Goal: Navigation & Orientation: Find specific page/section

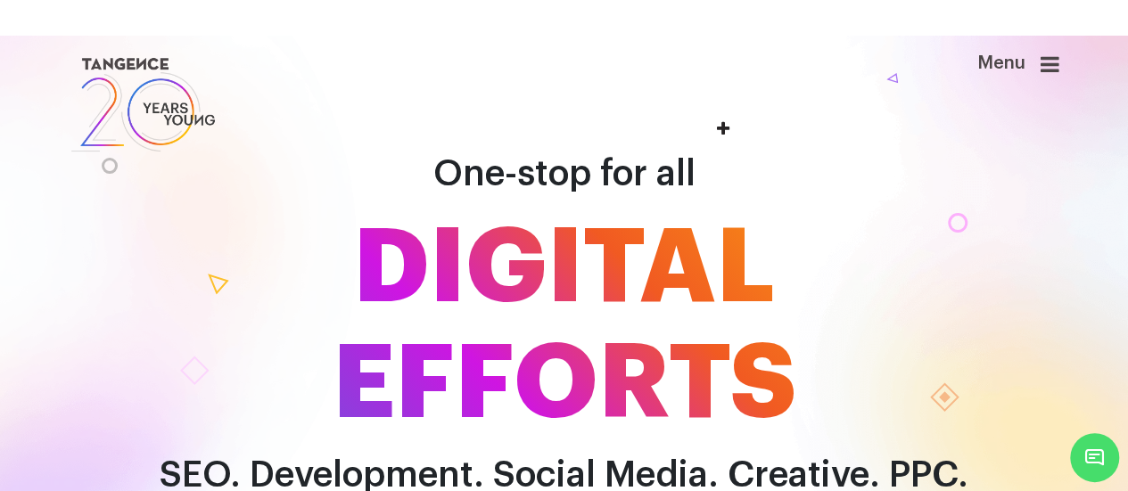
click at [1081, 61] on header "Menu" at bounding box center [564, 105] width 1128 height 138
click at [1040, 54] on div "Menu" at bounding box center [988, 73] width 143 height 39
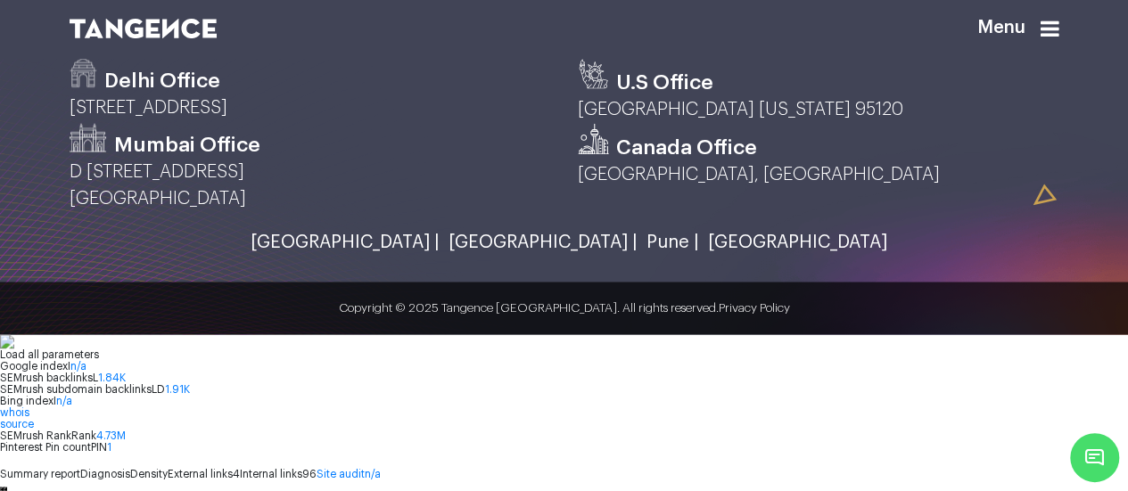
scroll to position [4904, 0]
click at [412, 252] on link "[GEOGRAPHIC_DATA] |" at bounding box center [341, 242] width 198 height 20
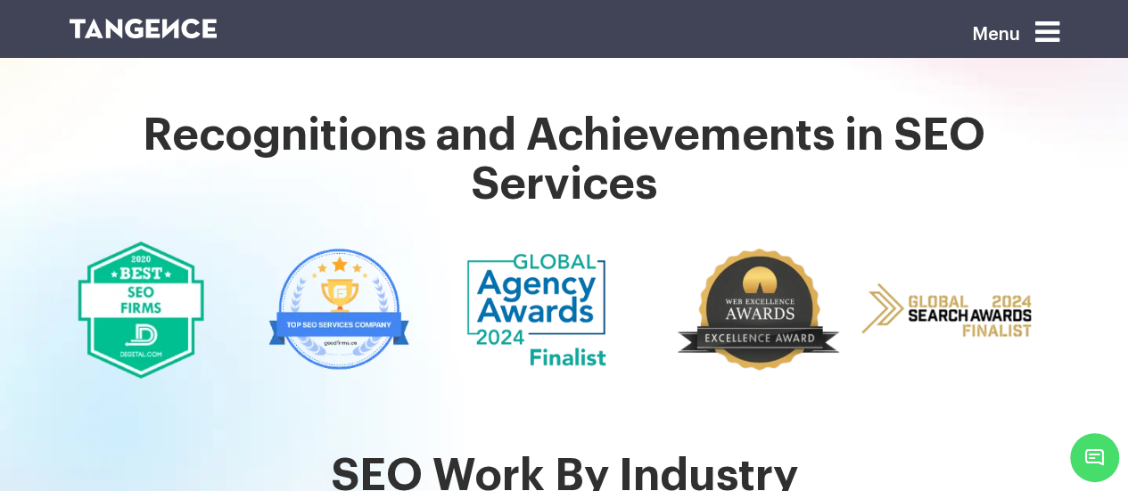
scroll to position [3341, 0]
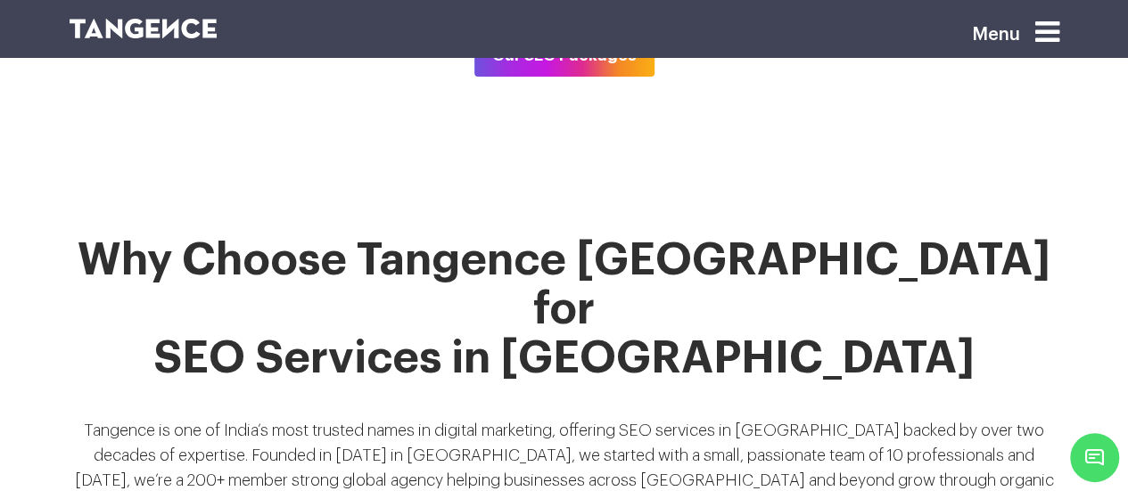
click at [678, 418] on p "Tangence is one of India’s most trusted names in digital marketing, offering SE…" at bounding box center [565, 475] width 990 height 114
click at [707, 298] on div "Why Choose Tangence India for SEO Services in Mumbai Tangence is one of India’s…" at bounding box center [564, 485] width 1017 height 499
click at [680, 418] on p "Tangence is one of India’s most trusted names in digital marketing, offering SE…" at bounding box center [565, 475] width 990 height 114
click at [660, 418] on p "Tangence is one of India’s most trusted names in digital marketing, offering SE…" at bounding box center [565, 475] width 990 height 114
click at [630, 418] on p "Tangence is one of India’s most trusted names in digital marketing, offering SE…" at bounding box center [565, 475] width 990 height 114
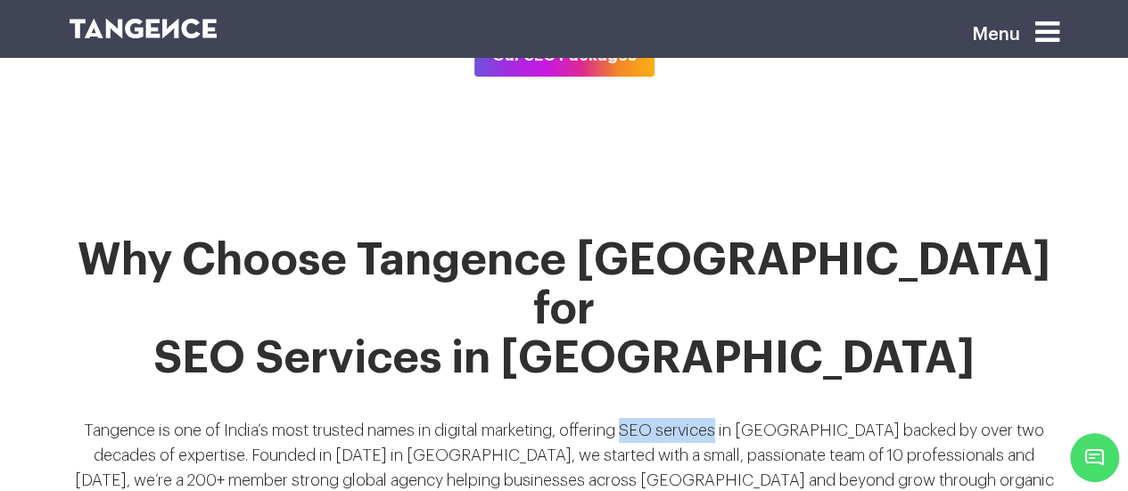
drag, startPoint x: 632, startPoint y: 316, endPoint x: 726, endPoint y: 309, distance: 93.9
click at [726, 418] on p "Tangence is one of India’s most trusted names in digital marketing, offering SE…" at bounding box center [565, 475] width 990 height 114
copy p "SEO services"
click at [533, 303] on div "Why Choose Tangence India for SEO Services in Mumbai Tangence is one of India’s…" at bounding box center [564, 485] width 1017 height 499
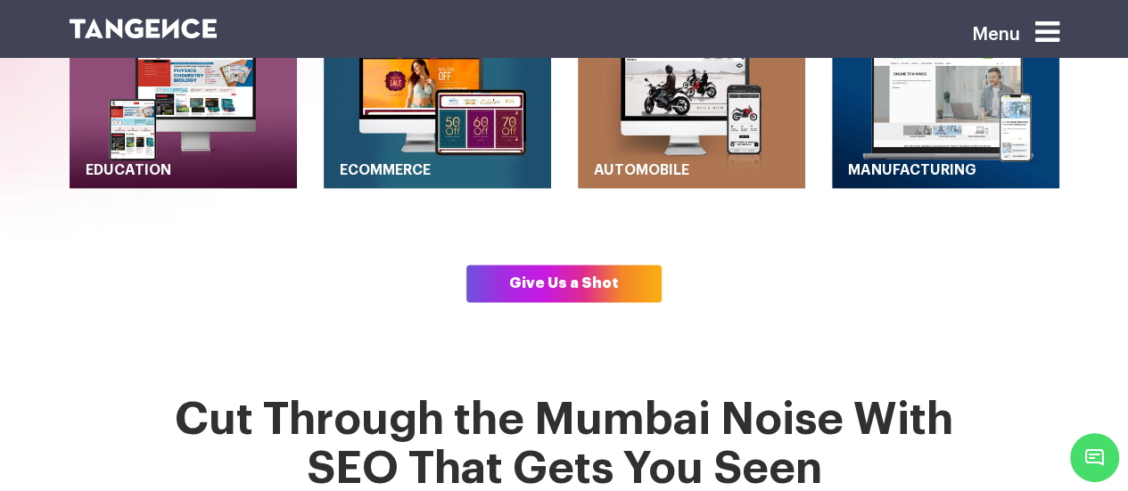
scroll to position [1159, 0]
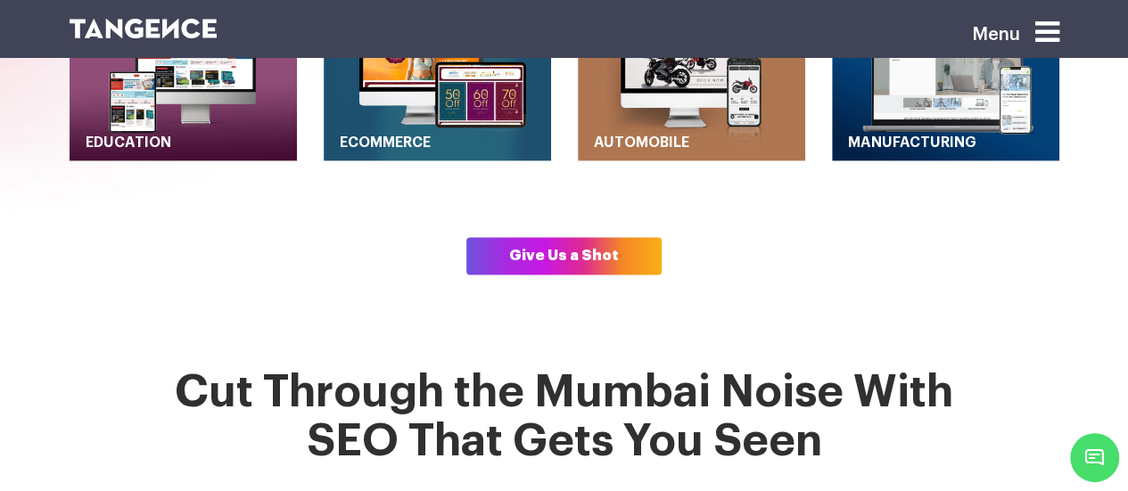
click at [563, 237] on link "Give Us a Shot" at bounding box center [563, 255] width 195 height 37
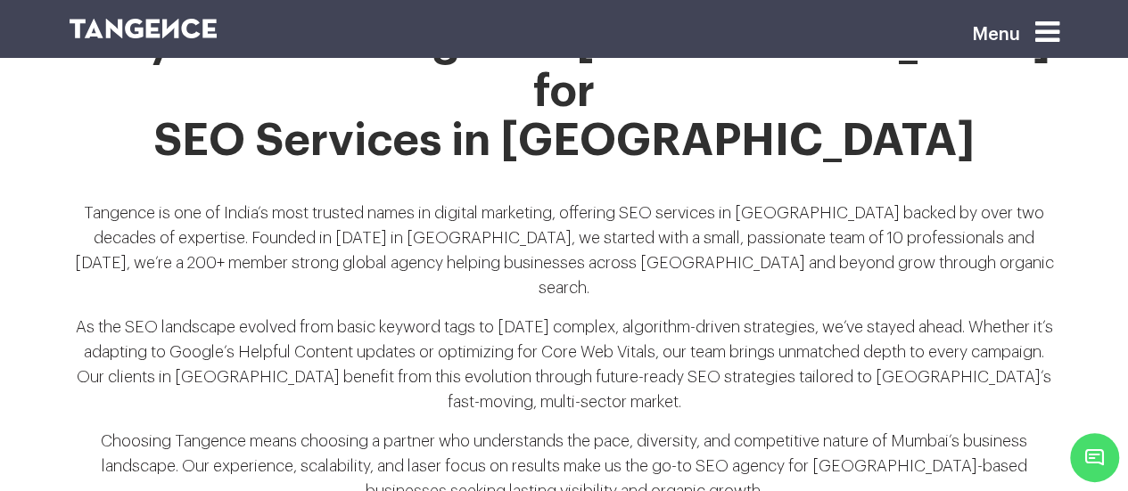
scroll to position [3425, 0]
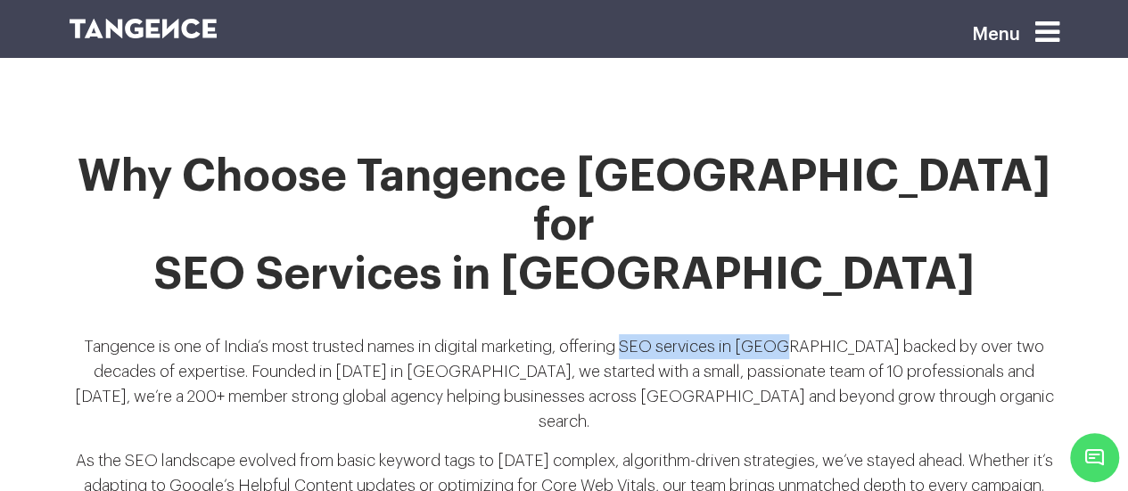
drag, startPoint x: 633, startPoint y: 227, endPoint x: 804, endPoint y: 231, distance: 170.4
click at [804, 334] on p "Tangence is one of India’s most trusted names in digital marketing, offering SE…" at bounding box center [565, 391] width 990 height 114
click at [807, 334] on p "Tangence is one of India’s most trusted names in digital marketing, offering SE…" at bounding box center [565, 391] width 990 height 114
drag, startPoint x: 807, startPoint y: 233, endPoint x: 637, endPoint y: 233, distance: 170.3
click at [637, 334] on p "Tangence is one of India’s most trusted names in digital marketing, offering SE…" at bounding box center [565, 391] width 990 height 114
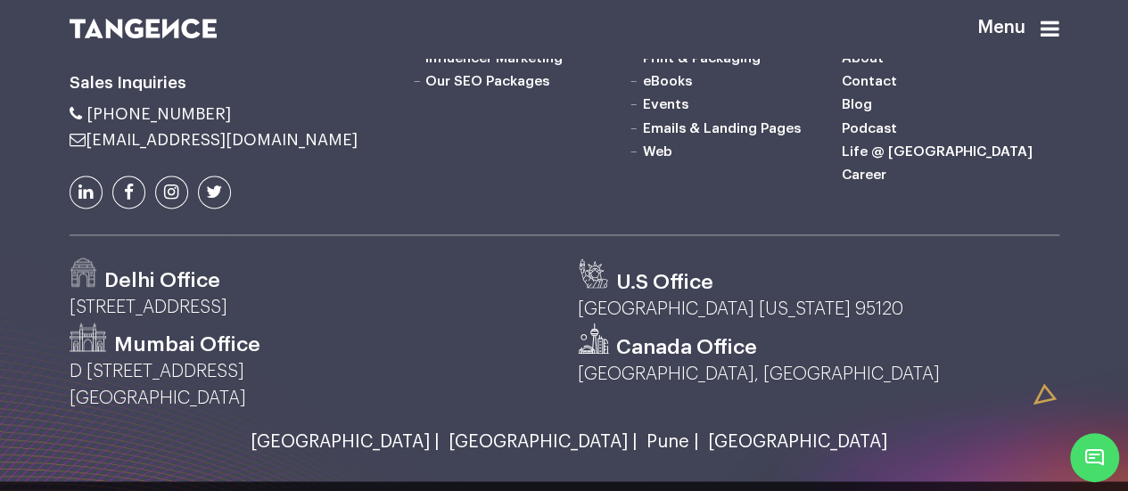
scroll to position [4904, 0]
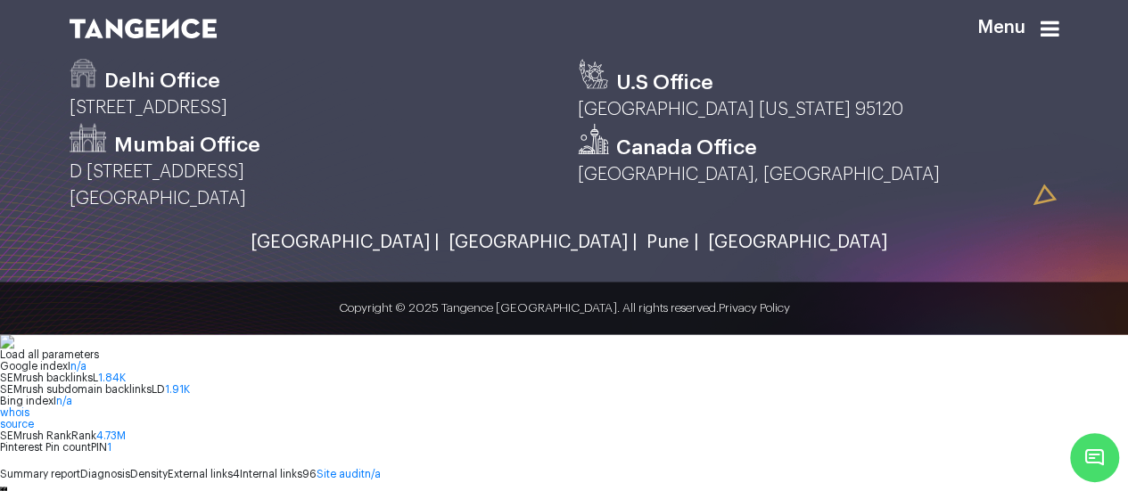
click at [425, 252] on link "[GEOGRAPHIC_DATA] |" at bounding box center [341, 242] width 198 height 20
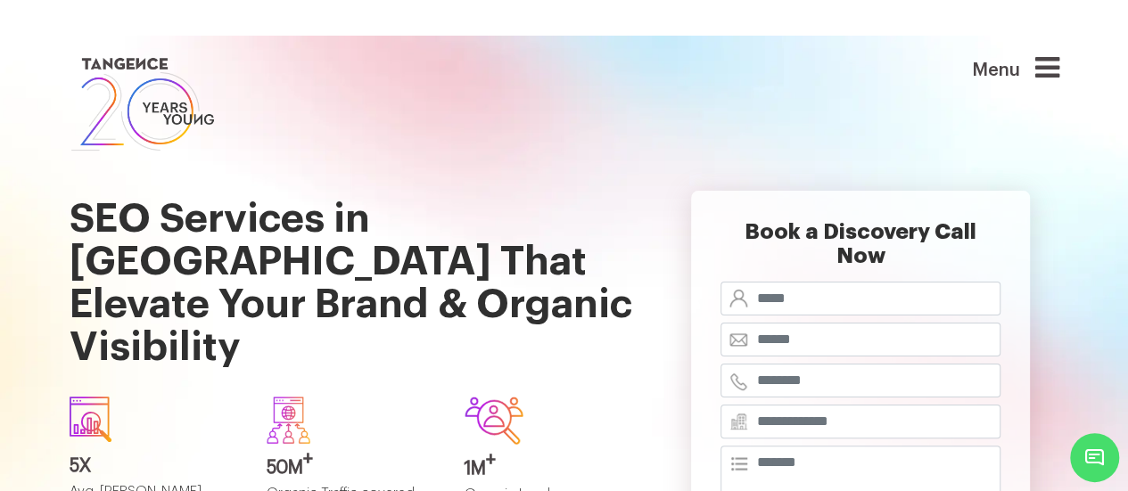
click at [1060, 72] on icon at bounding box center [1047, 68] width 24 height 29
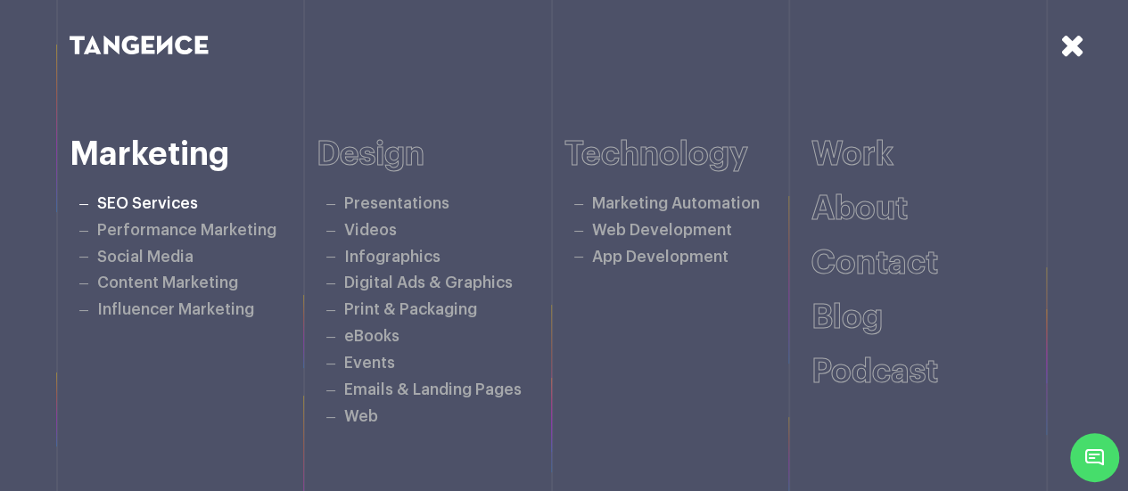
click at [150, 197] on link "SEO Services" at bounding box center [147, 203] width 101 height 15
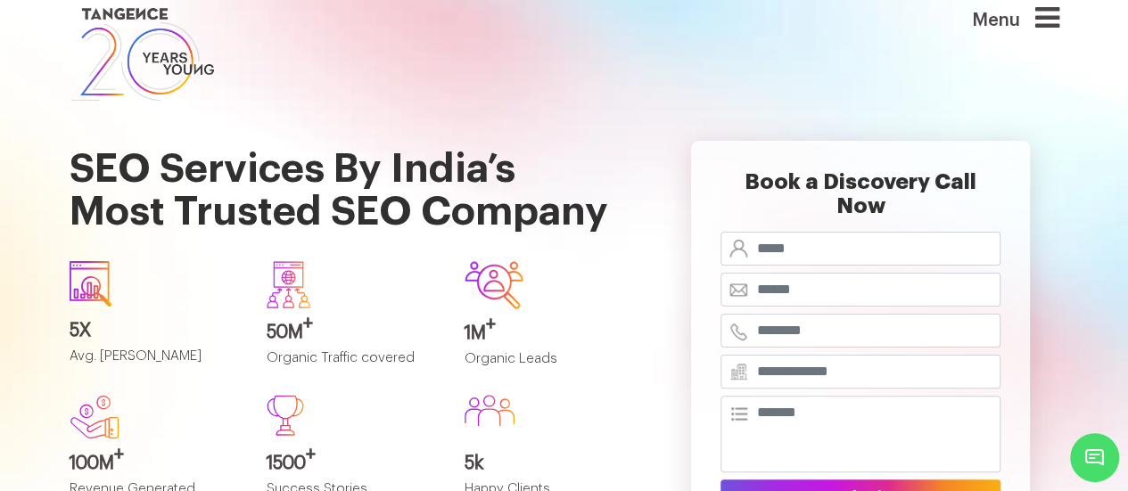
scroll to position [89, 0]
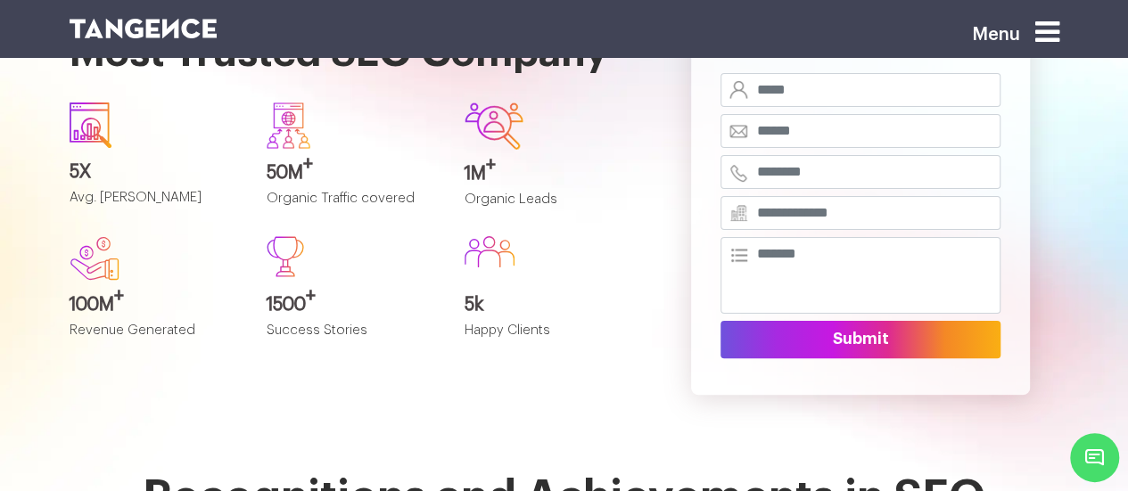
click at [218, 359] on div "SEO Services By India’s Most Trusted SEO Company 5X Avg. SEO ROI 50M + Organic …" at bounding box center [352, 188] width 593 height 484
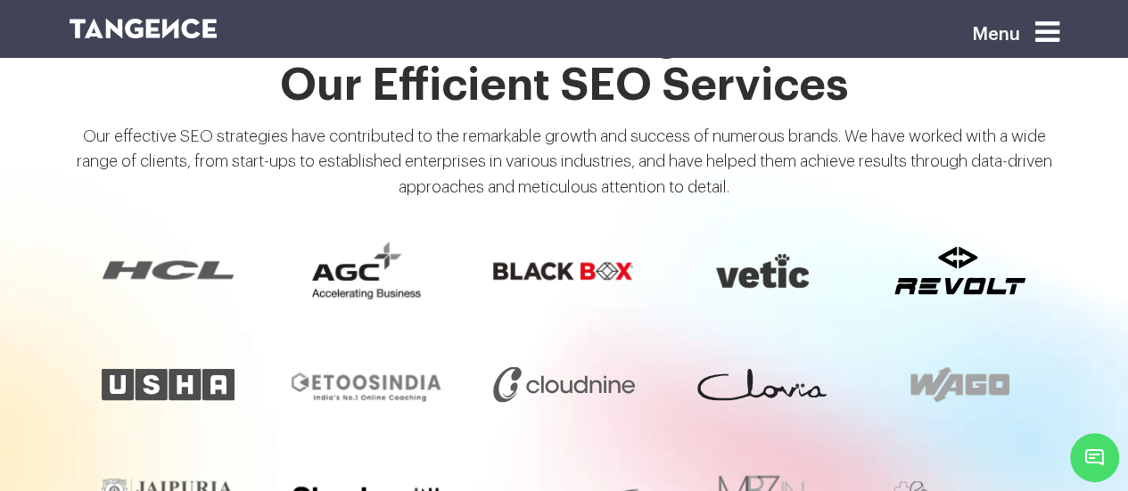
scroll to position [1516, 0]
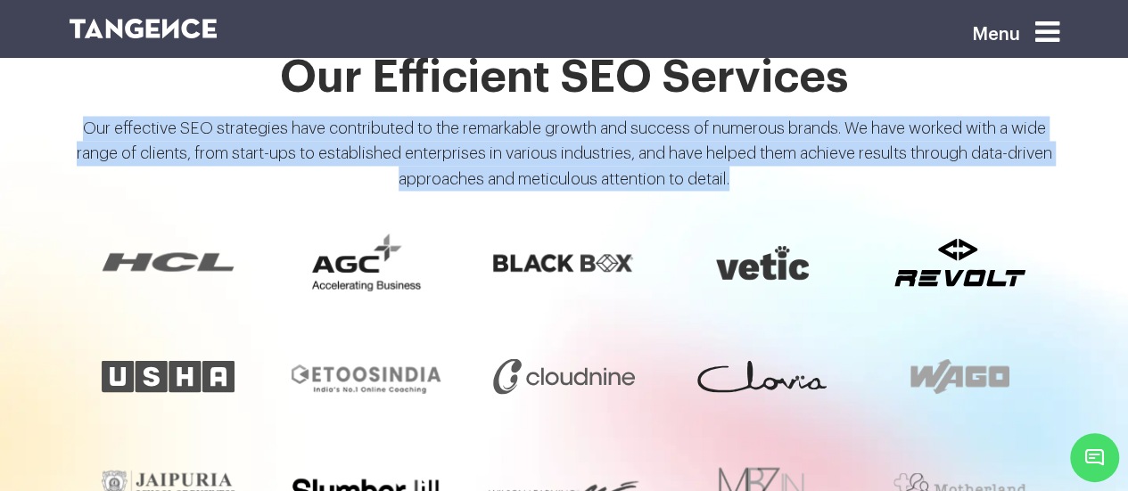
drag, startPoint x: 74, startPoint y: 88, endPoint x: 810, endPoint y: 168, distance: 740.1
click at [810, 168] on p "Our effective SEO strategies have contributed to the remarkable growth and succ…" at bounding box center [565, 160] width 990 height 89
click at [341, 116] on p "Our effective SEO strategies have contributed to the remarkable growth and succ…" at bounding box center [565, 160] width 990 height 89
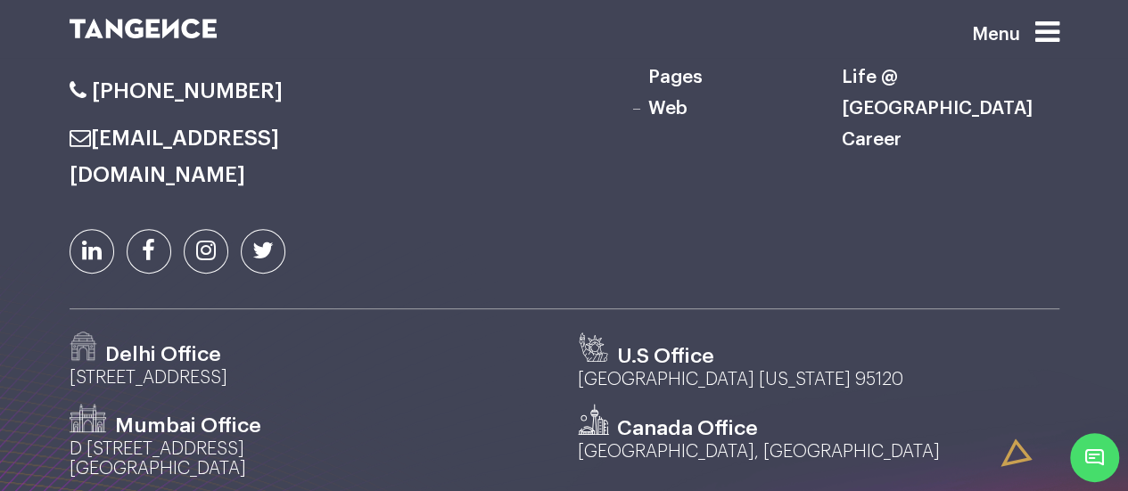
scroll to position [10389, 0]
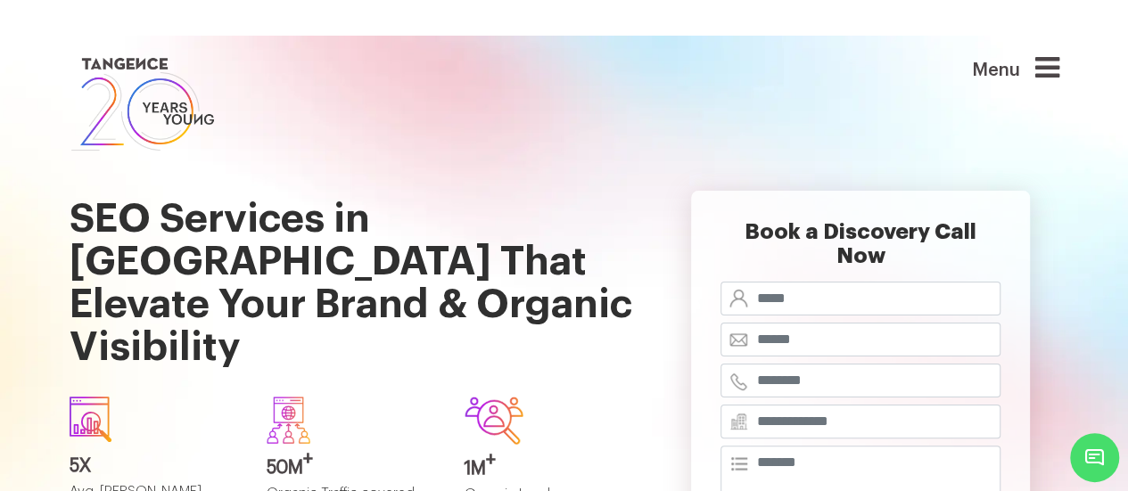
click at [171, 397] on div at bounding box center [155, 419] width 171 height 45
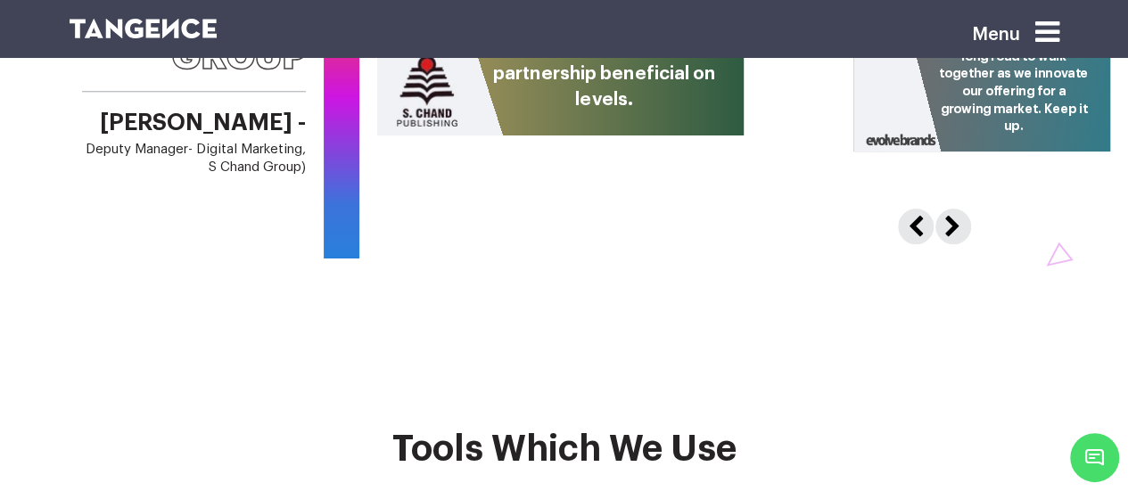
scroll to position [7454, 0]
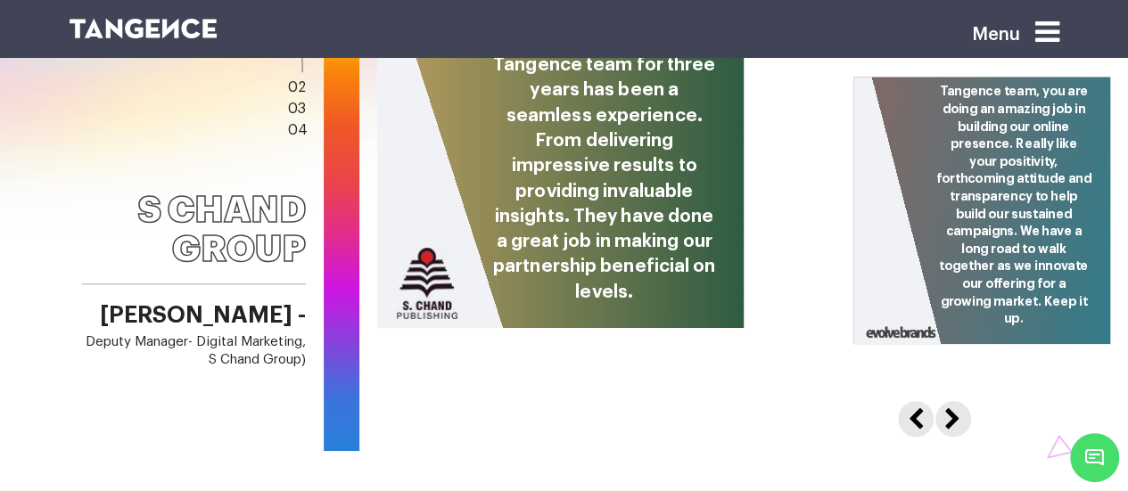
click at [144, 269] on div "S Chand Group Chandan Gupta - Deputy Manager- Digital marketing, S Chand Group)…" at bounding box center [153, 236] width 306 height 432
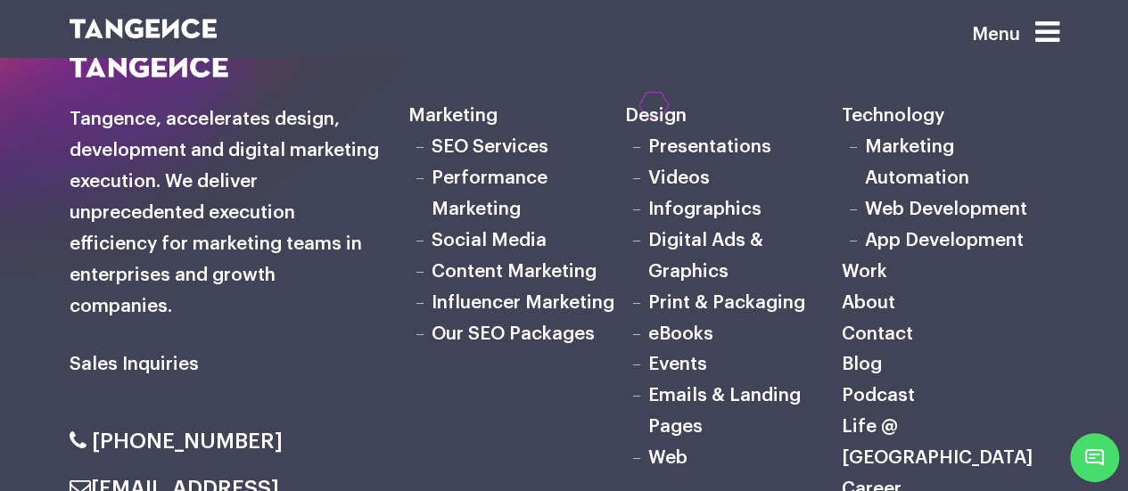
scroll to position [9929, 0]
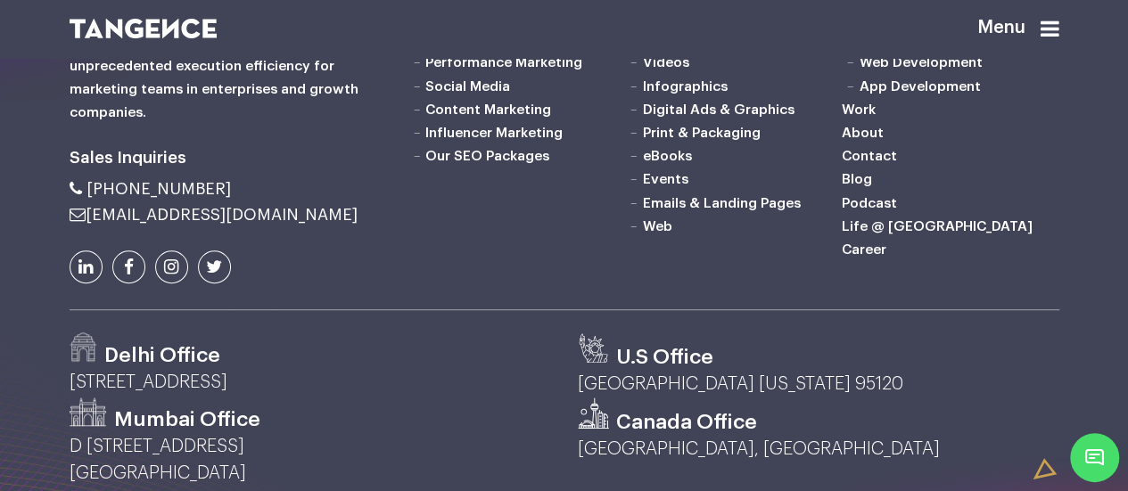
scroll to position [348, 0]
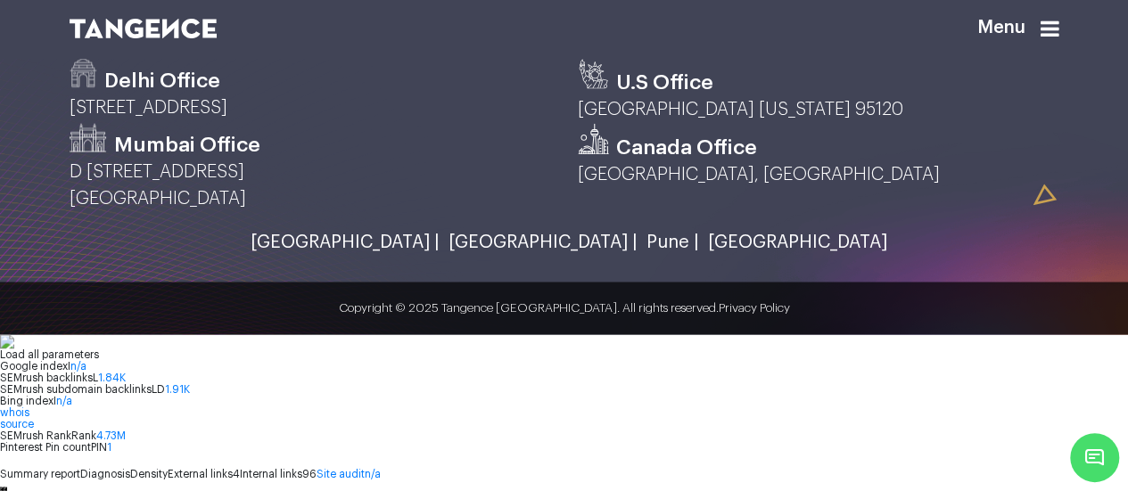
scroll to position [4904, 0]
click at [440, 252] on link "[GEOGRAPHIC_DATA] |" at bounding box center [341, 242] width 198 height 20
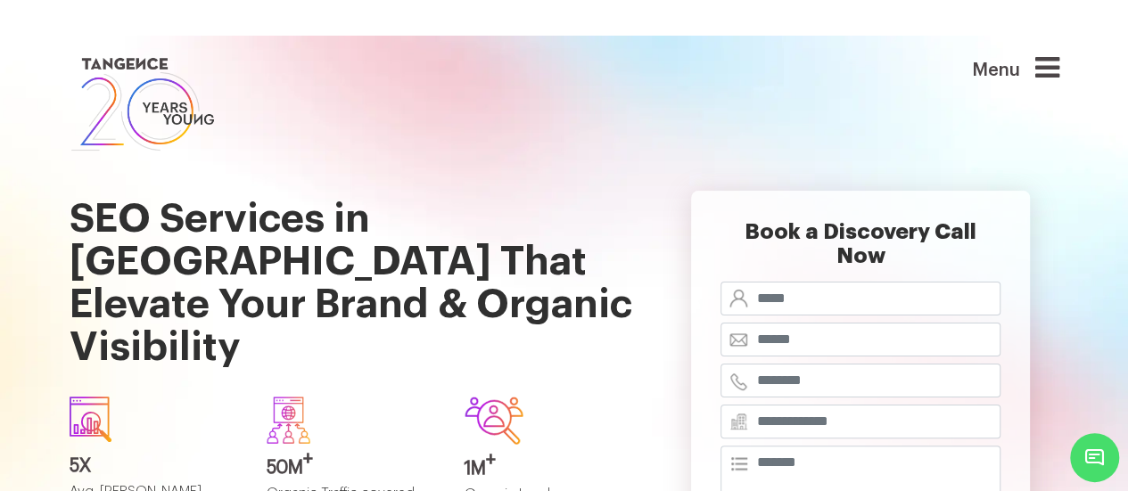
click at [956, 145] on div "Menu" at bounding box center [987, 105] width 169 height 102
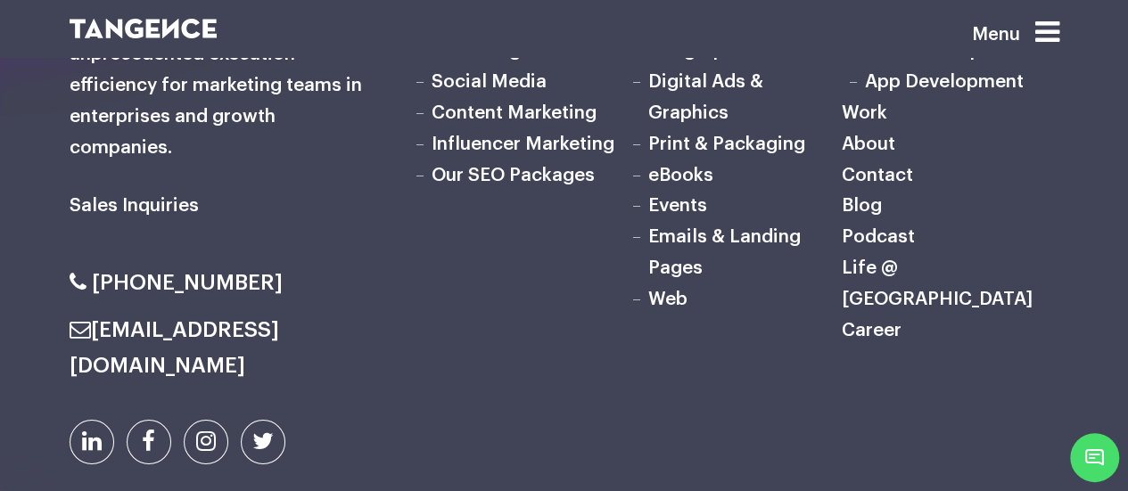
scroll to position [10108, 0]
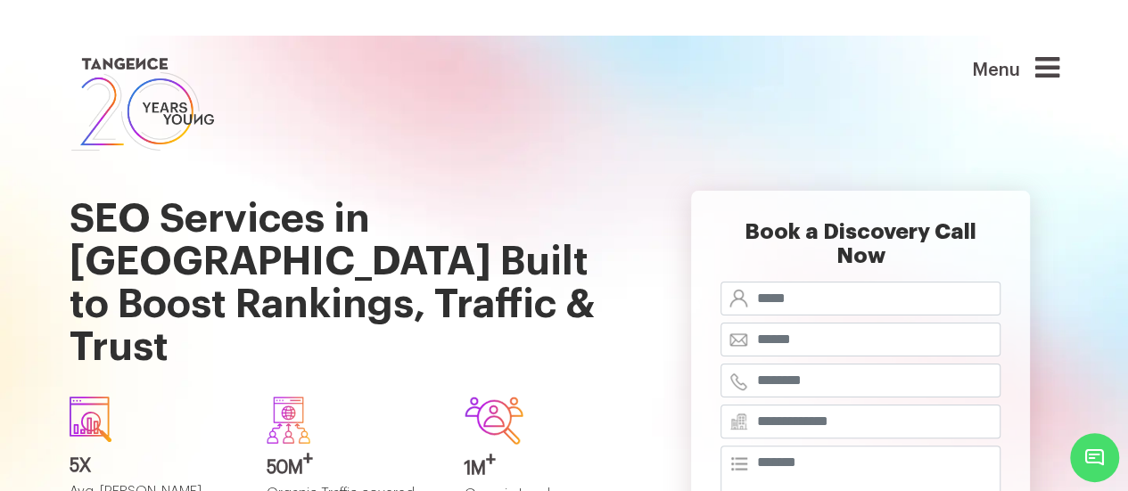
click at [920, 135] on div "Menu" at bounding box center [987, 105] width 169 height 102
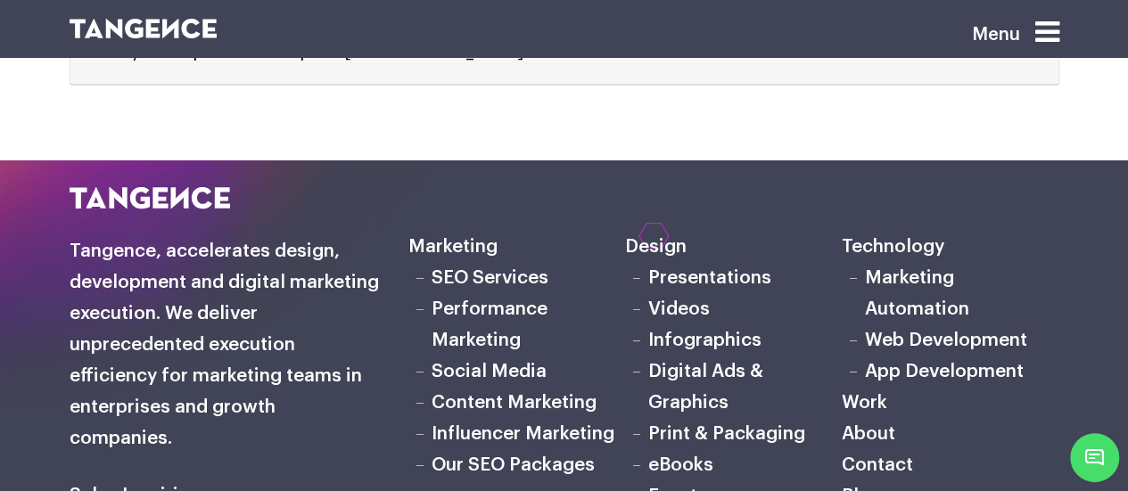
scroll to position [10037, 0]
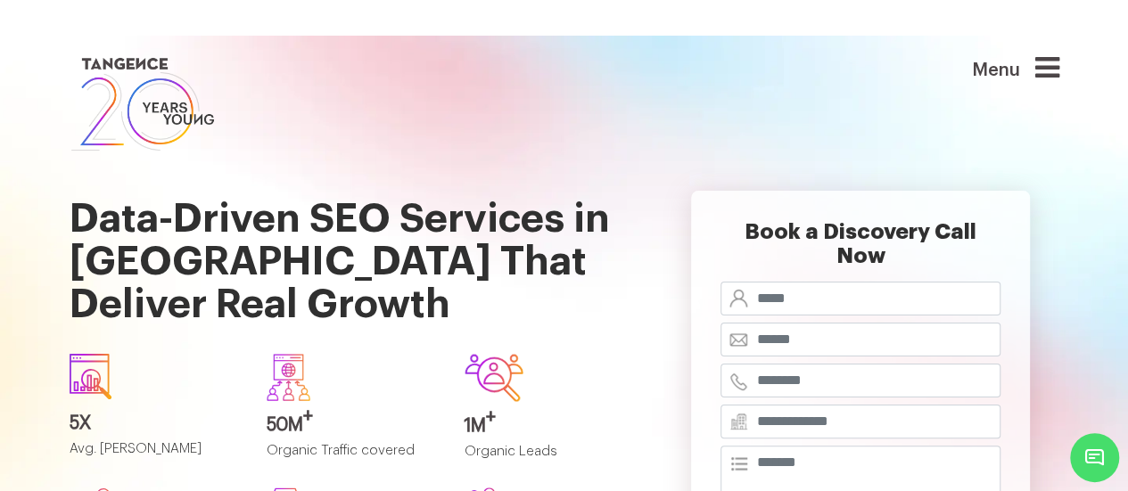
click at [903, 88] on div at bounding box center [479, 105] width 847 height 102
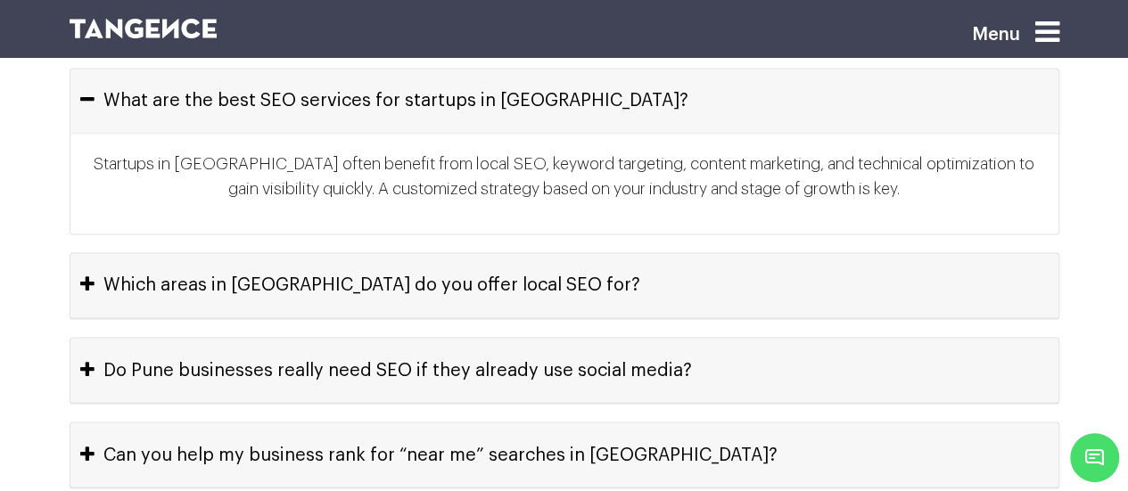
scroll to position [9855, 0]
